Goal: Transaction & Acquisition: Book appointment/travel/reservation

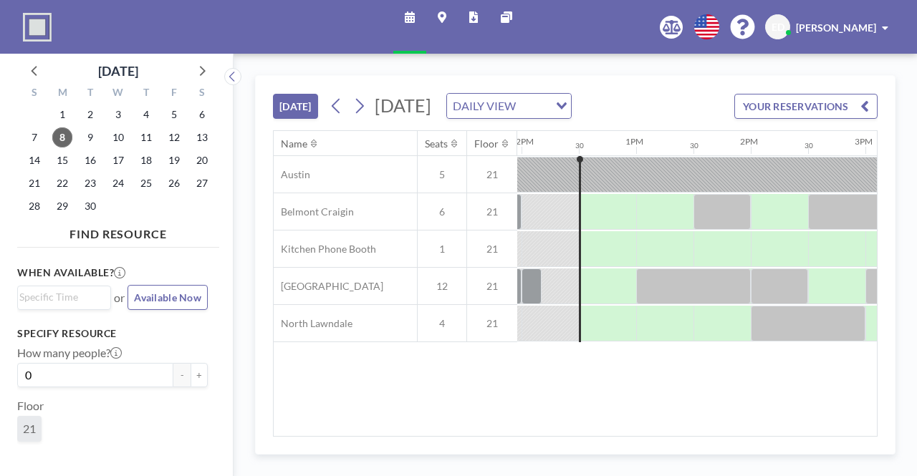
scroll to position [0, 1375]
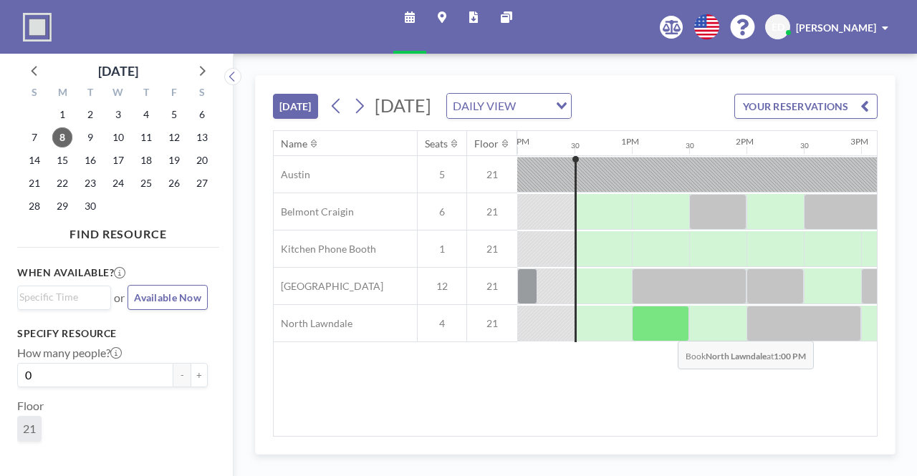
click at [667, 342] on div at bounding box center [660, 324] width 57 height 36
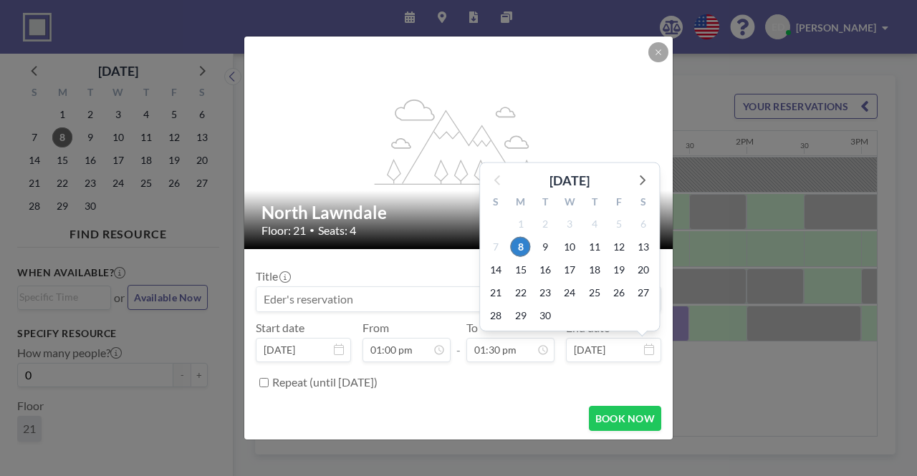
click at [410, 313] on div "Title Start date [DATE] From 01:00 pm - To 01:30 pm End date [DATE] [DATE] S M …" at bounding box center [458, 328] width 405 height 134
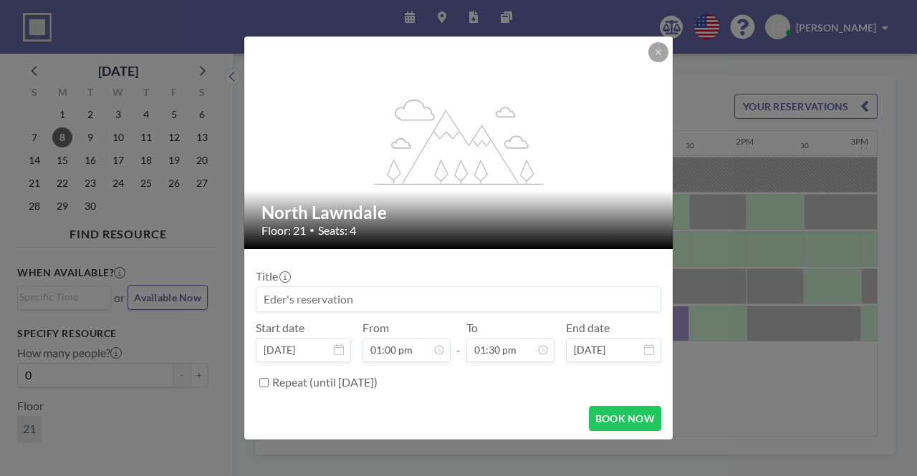
click at [390, 304] on input at bounding box center [458, 299] width 404 height 24
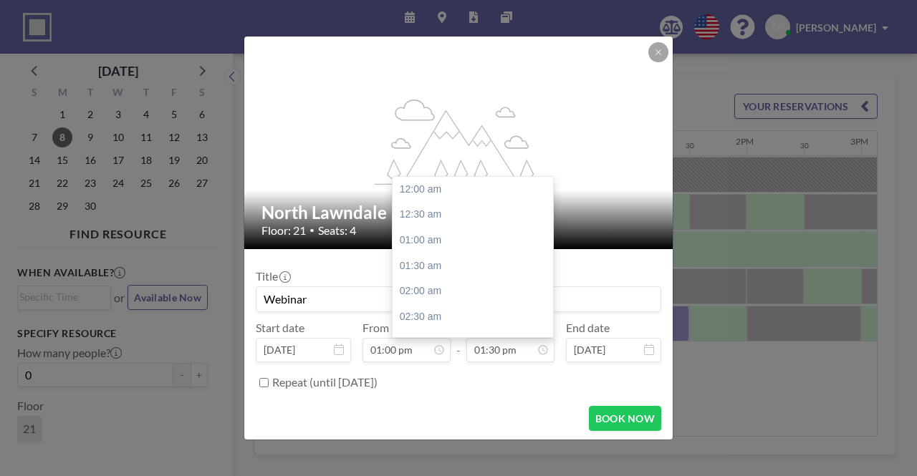
scroll to position [688, 0]
type input "Webinar"
click at [488, 350] on input "01:30 pm" at bounding box center [510, 350] width 88 height 24
click at [497, 350] on input "01:30 pm" at bounding box center [510, 350] width 88 height 24
click at [450, 209] on div "02:00 pm" at bounding box center [477, 216] width 168 height 26
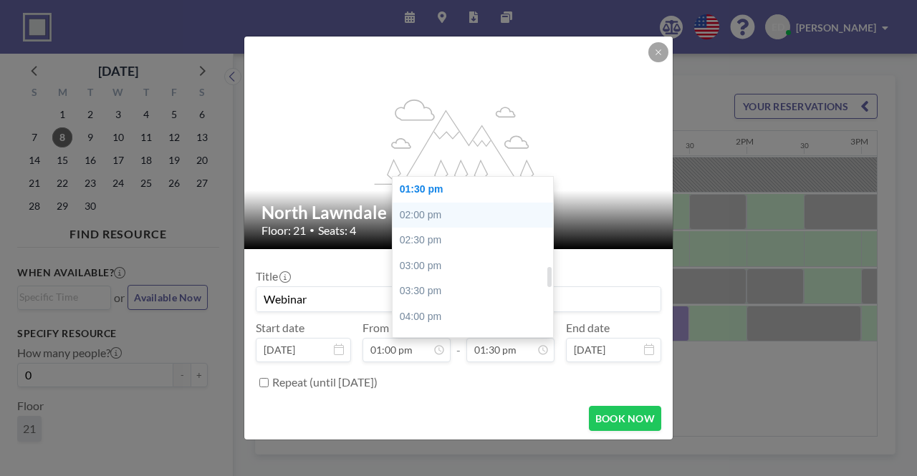
type input "02:00 pm"
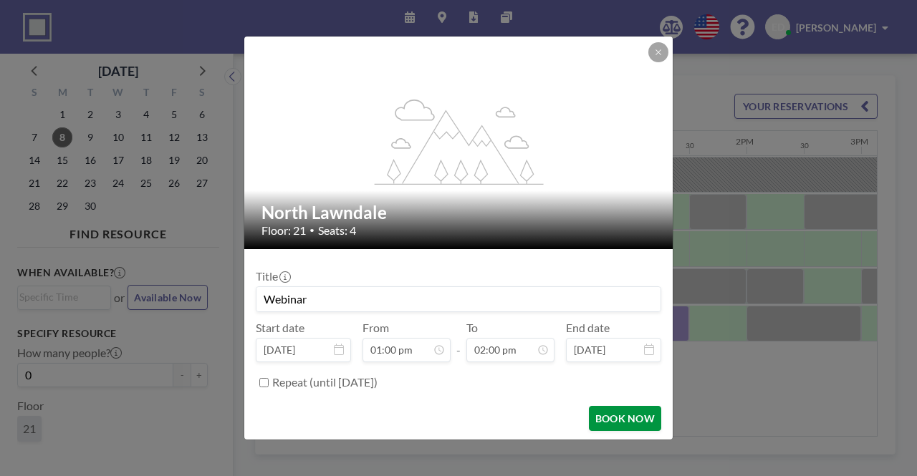
click at [612, 415] on button "BOOK NOW" at bounding box center [625, 418] width 72 height 25
